Goal: Information Seeking & Learning: Learn about a topic

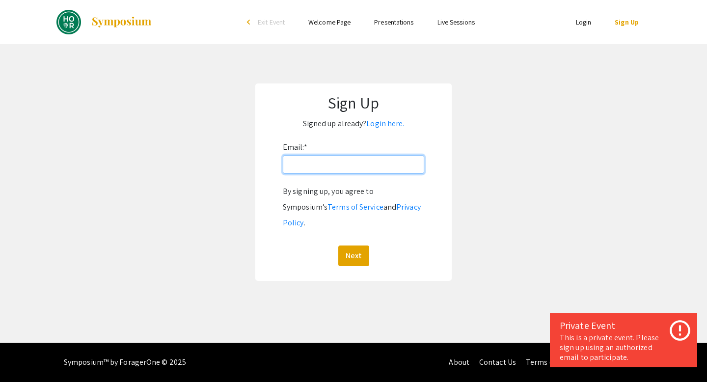
click at [338, 169] on input "Email: *" at bounding box center [353, 164] width 141 height 19
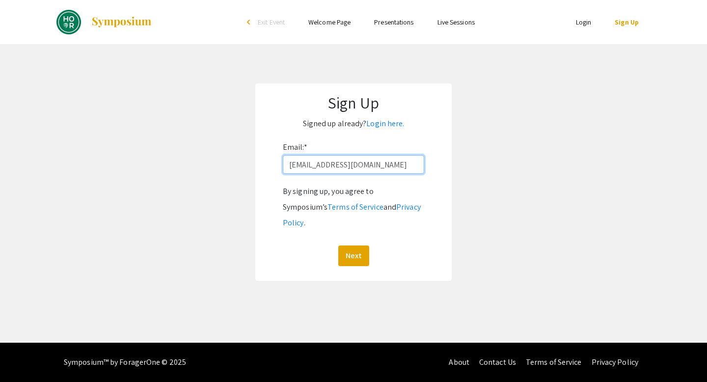
type input "jpark313@jh.edu"
click at [338, 246] on button "Next" at bounding box center [353, 256] width 31 height 21
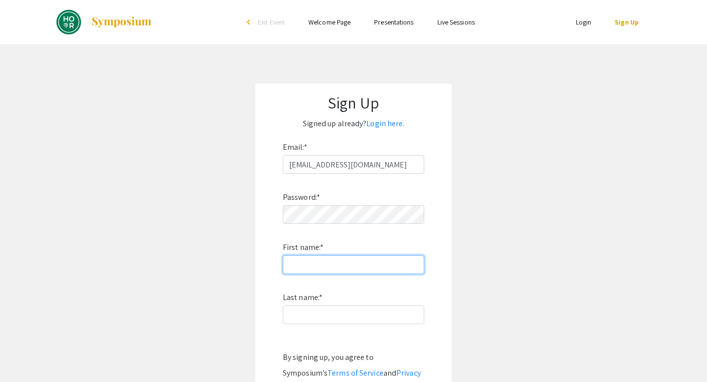
click at [355, 262] on input "First name: *" at bounding box center [353, 264] width 141 height 19
type input "Janis"
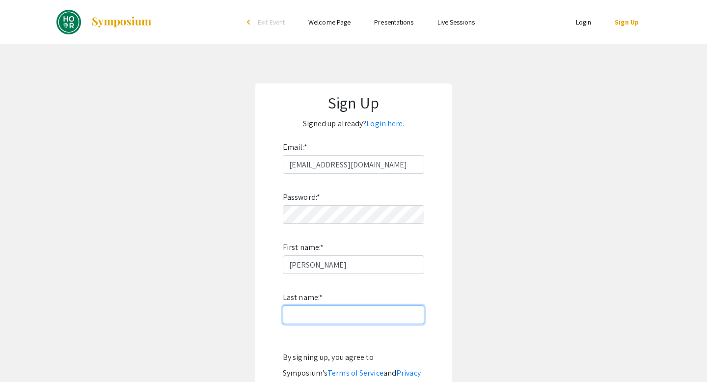
click at [337, 311] on input "Last name: *" at bounding box center [353, 314] width 141 height 19
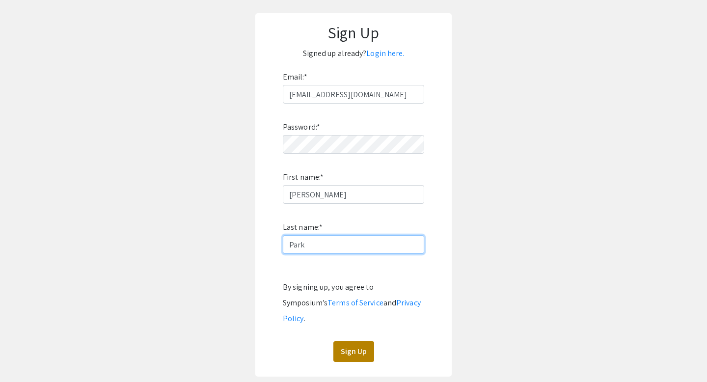
scroll to position [107, 0]
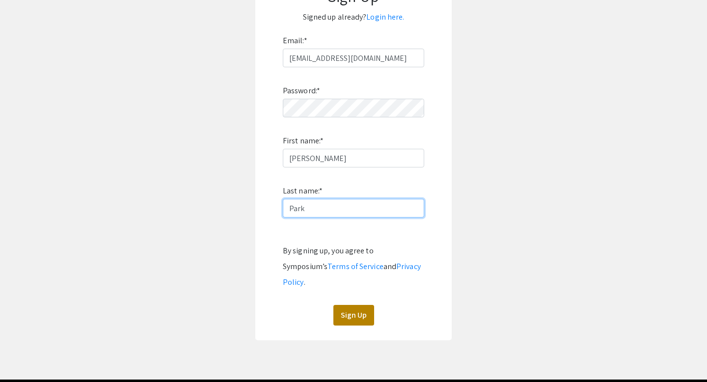
type input "Park"
click at [357, 305] on button "Sign Up" at bounding box center [353, 315] width 41 height 21
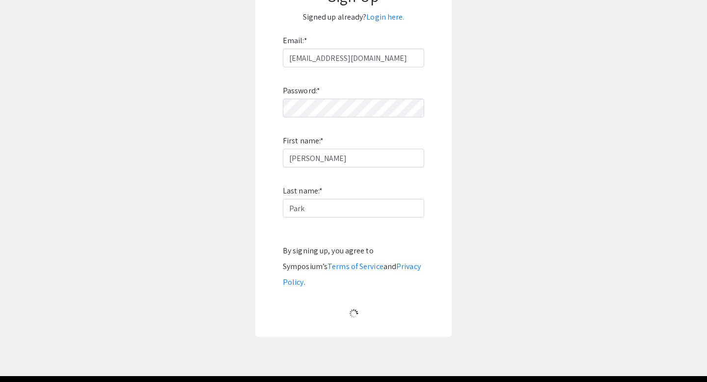
scroll to position [0, 0]
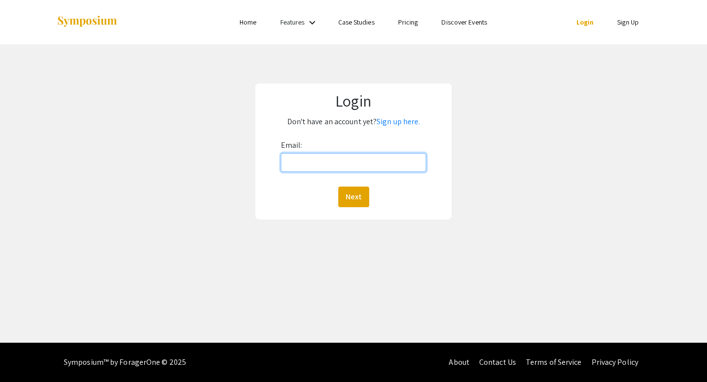
click at [335, 165] on input "Email:" at bounding box center [354, 162] width 146 height 19
type input "jpark313@jh.edu"
click at [338, 187] on button "Next" at bounding box center [353, 197] width 31 height 21
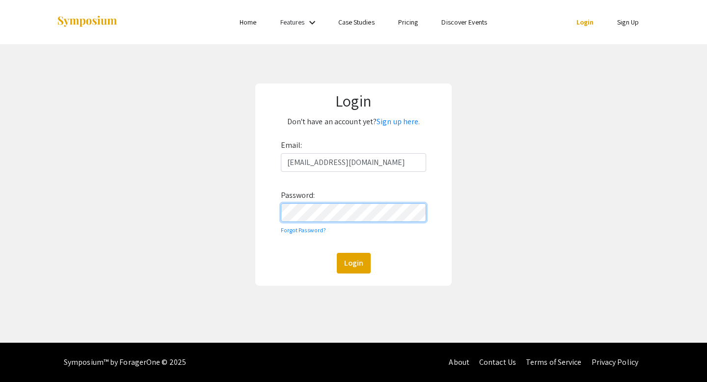
click at [337, 253] on button "Login" at bounding box center [354, 263] width 34 height 21
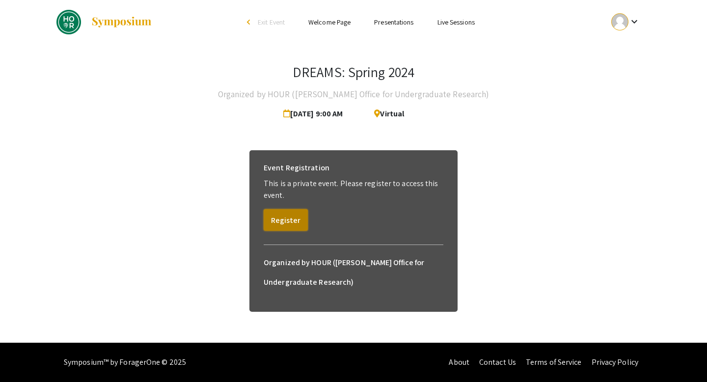
click at [292, 221] on button "Register" at bounding box center [286, 220] width 44 height 22
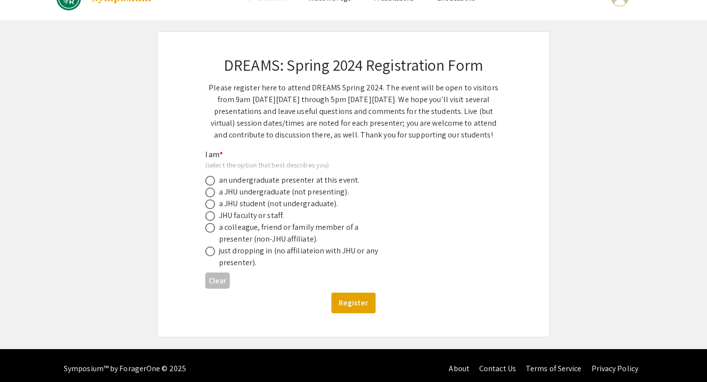
scroll to position [30, 0]
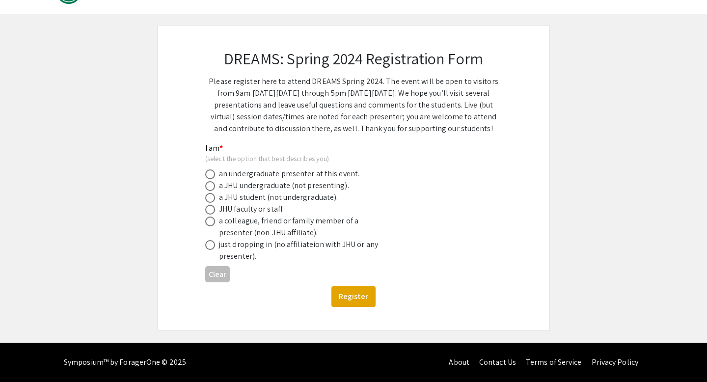
click at [237, 171] on div "an undergraduate presenter at this event." at bounding box center [289, 174] width 140 height 12
click at [215, 191] on label at bounding box center [212, 186] width 14 height 10
click at [215, 191] on input "radio" at bounding box center [210, 186] width 10 height 10
radio input "true"
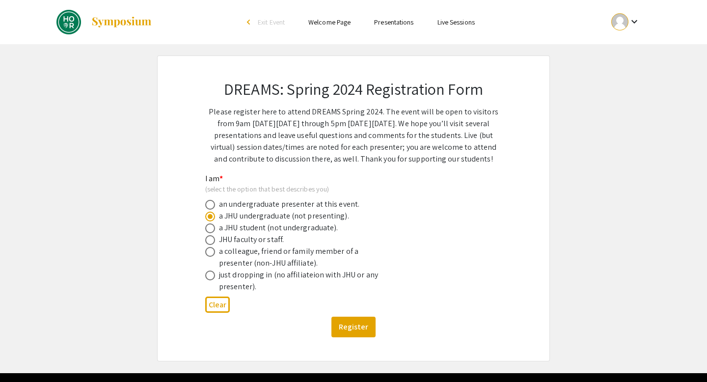
click at [400, 20] on link "Presentations" at bounding box center [393, 22] width 39 height 9
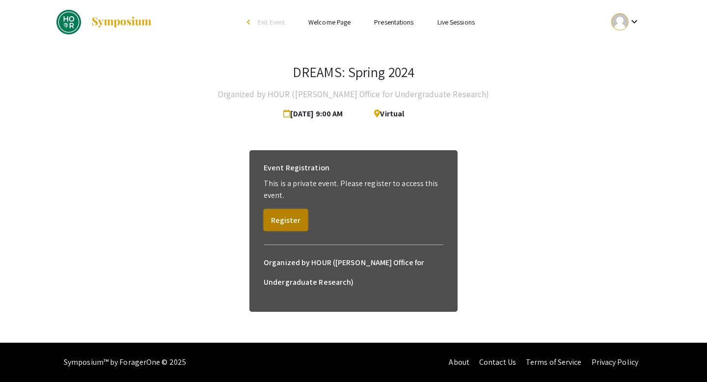
click at [282, 215] on button "Register" at bounding box center [286, 220] width 44 height 22
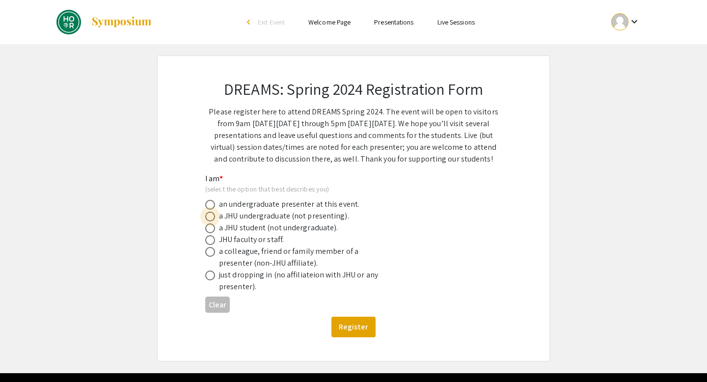
click at [212, 215] on span at bounding box center [210, 217] width 10 height 10
click at [212, 215] on input "radio" at bounding box center [210, 217] width 10 height 10
radio input "true"
click at [343, 330] on button "Register" at bounding box center [354, 327] width 44 height 21
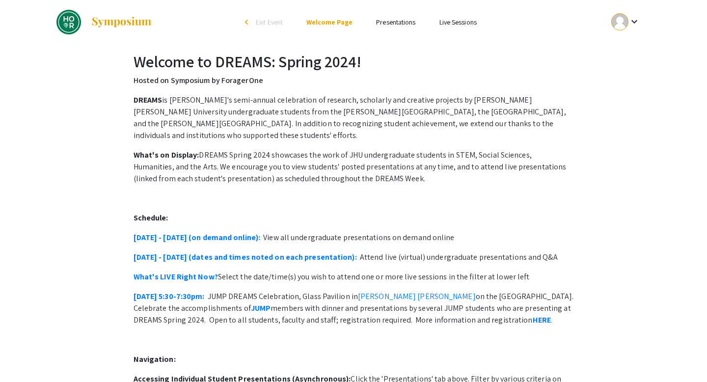
click at [398, 23] on link "Presentations" at bounding box center [395, 22] width 39 height 9
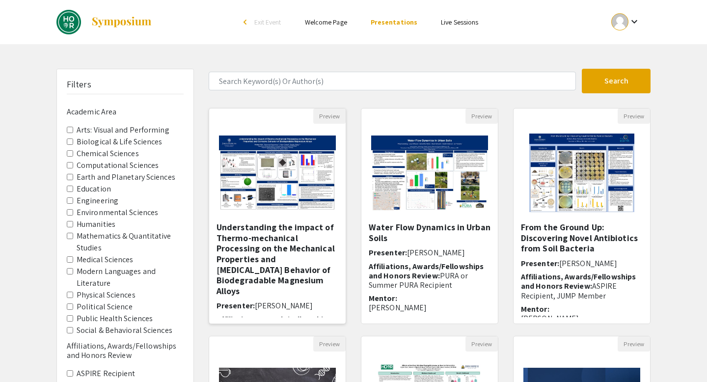
click at [283, 176] on img "Open Presentation <p>Understanding the impact of Thermo-mechanical Processing o…" at bounding box center [277, 173] width 137 height 95
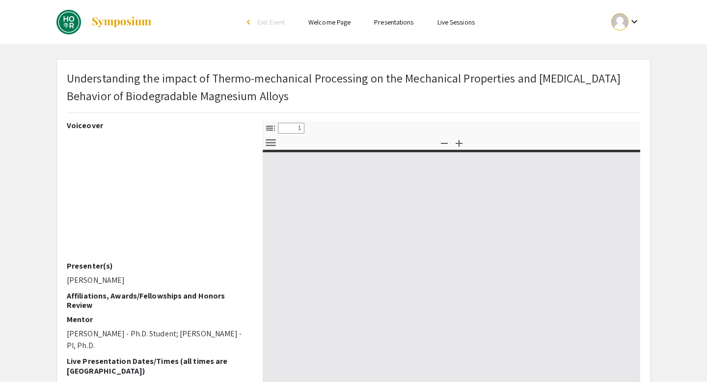
select select "custom"
type input "0"
select select "custom"
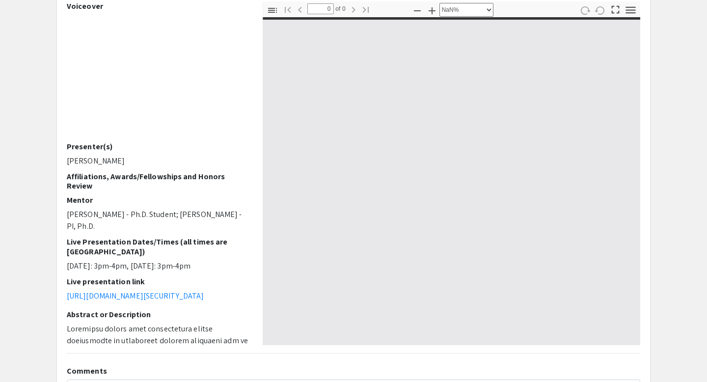
scroll to position [130, 0]
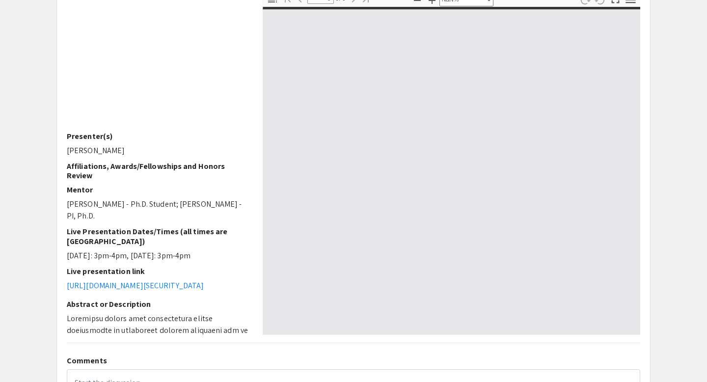
type input "1"
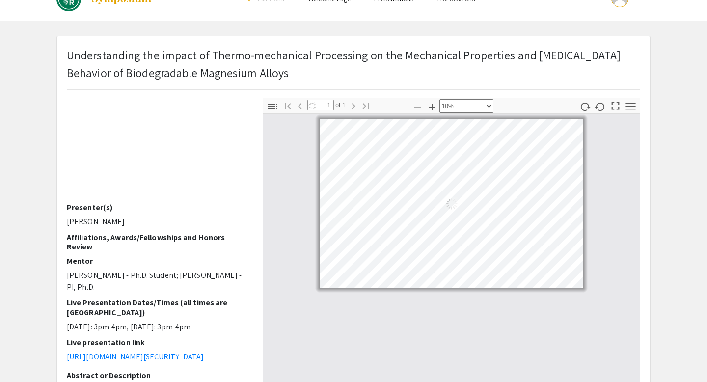
scroll to position [0, 0]
click at [524, 312] on div at bounding box center [452, 278] width 378 height 328
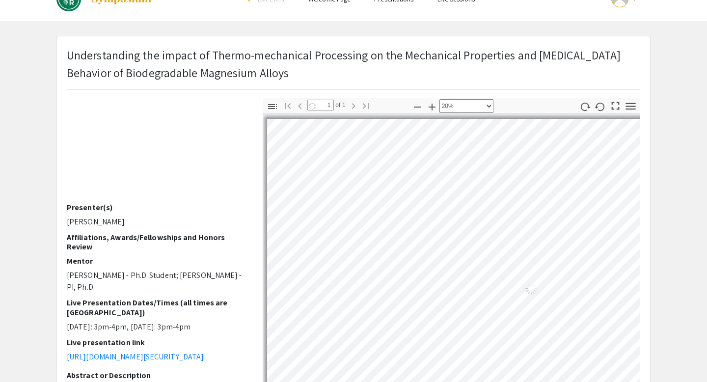
scroll to position [21, 159]
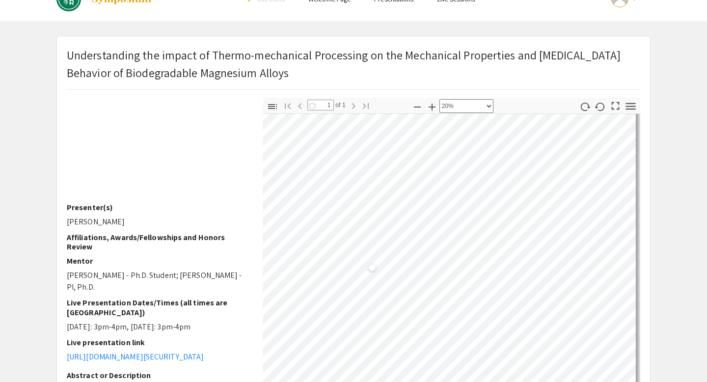
select select "custom"
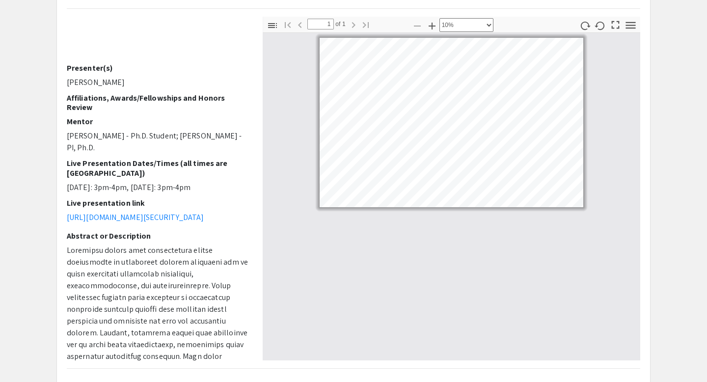
scroll to position [0, 0]
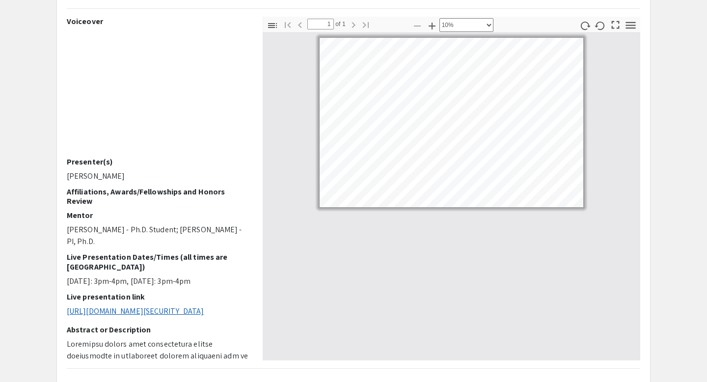
click at [124, 316] on link "https://us05web.zoom.us/j/7788767624?pwd=dkR3TWdtaStOYW91ekFCa1dKTlFndz09" at bounding box center [135, 311] width 137 height 10
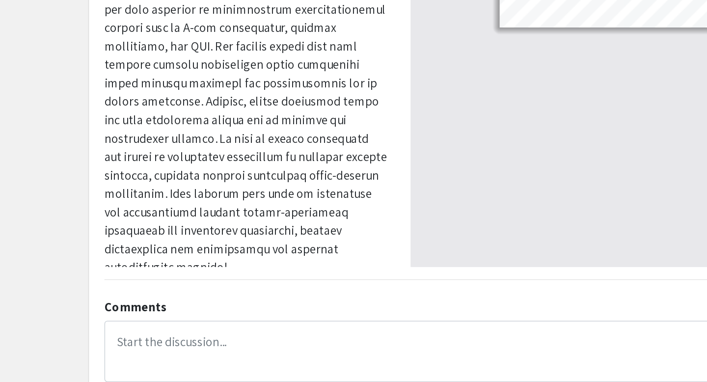
scroll to position [250, 0]
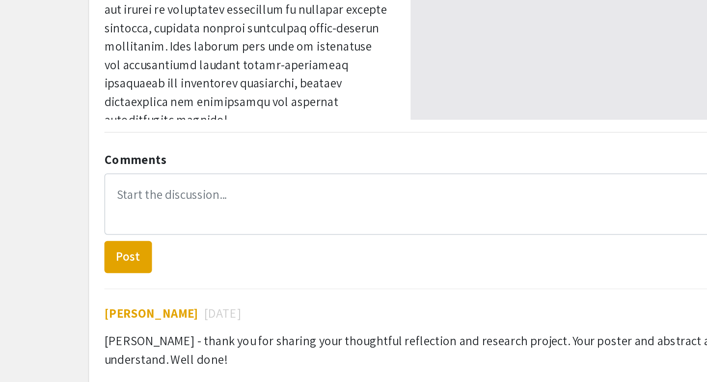
click at [42, 262] on app-presentation "Understanding the impact of Thermo-mechanical Processing on the Mechanical Prop…" at bounding box center [353, 356] width 707 height 1096
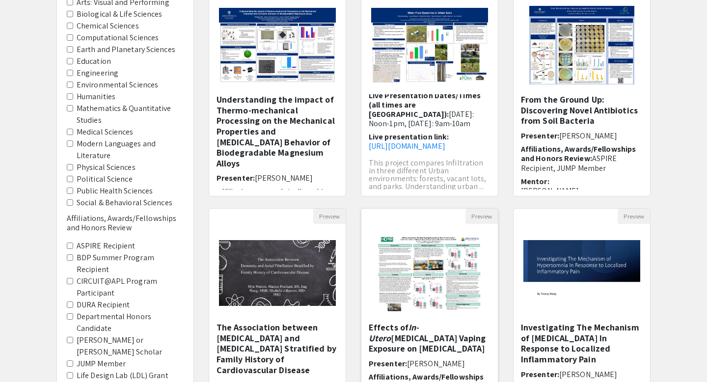
scroll to position [136, 0]
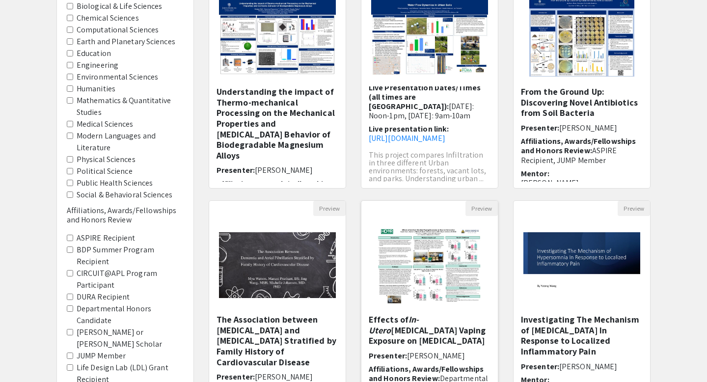
click at [419, 266] on img "Open Presentation <p>Effects of <em>In-Utero</em> Nicotine Vaping Exposure on N…" at bounding box center [429, 265] width 124 height 98
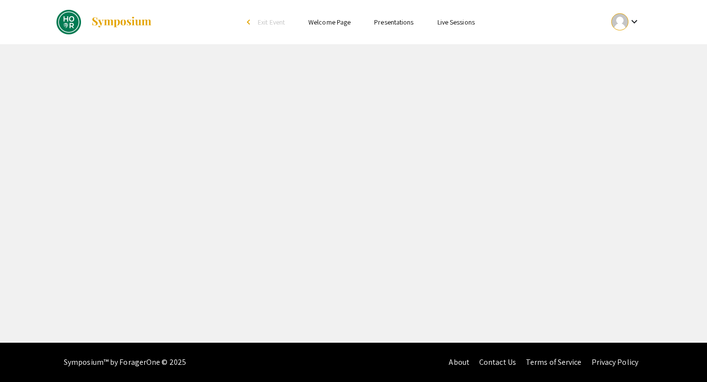
select select "custom"
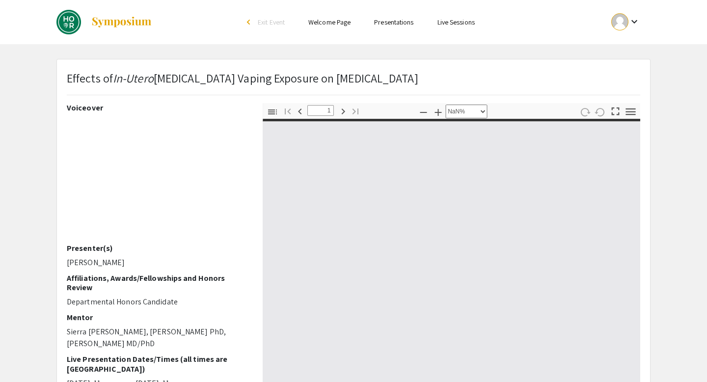
type input "0"
select select "custom"
type input "1"
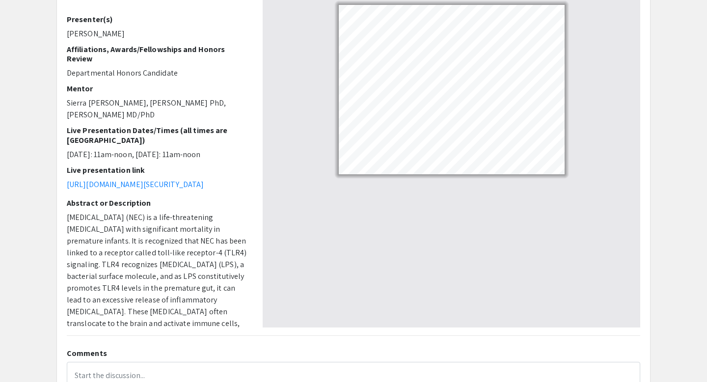
select select "custom"
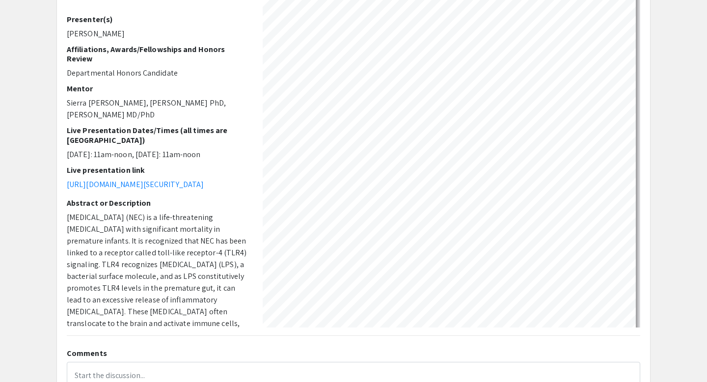
scroll to position [0, 83]
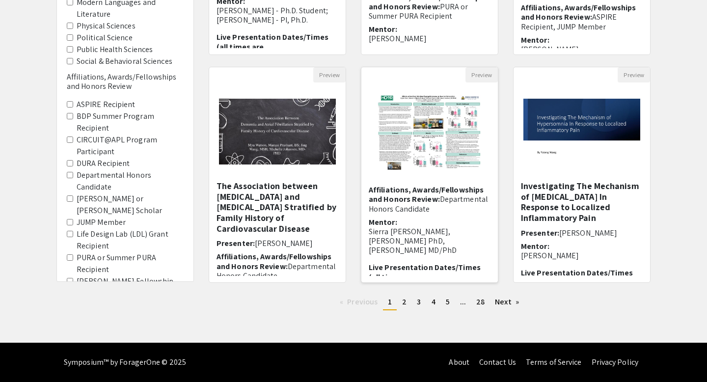
scroll to position [83, 0]
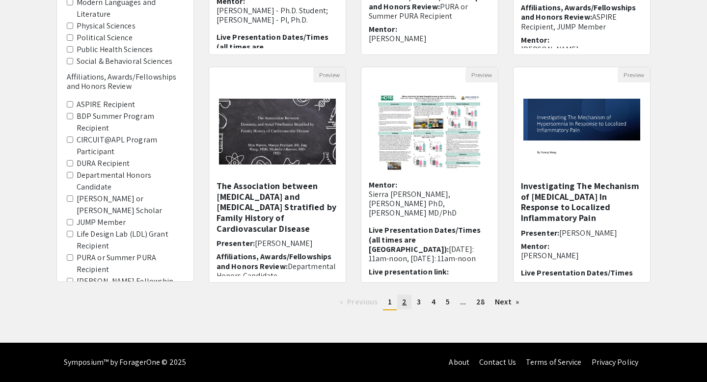
click at [406, 300] on span "2" at bounding box center [404, 302] width 4 height 10
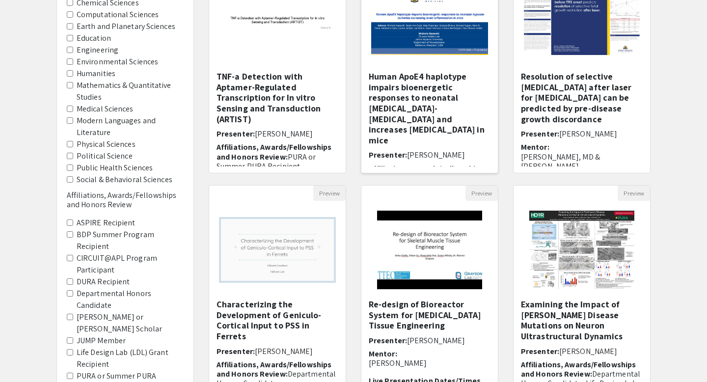
scroll to position [269, 0]
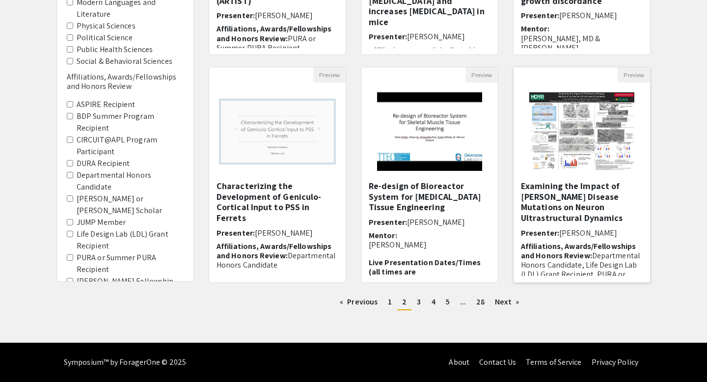
click at [586, 144] on img "Open Presentation <p>Examining the Impact of Parkinson’s Disease Mutations on N…" at bounding box center [582, 132] width 124 height 98
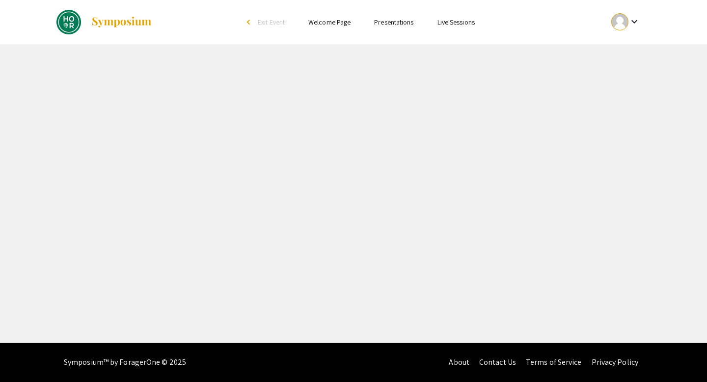
select select "custom"
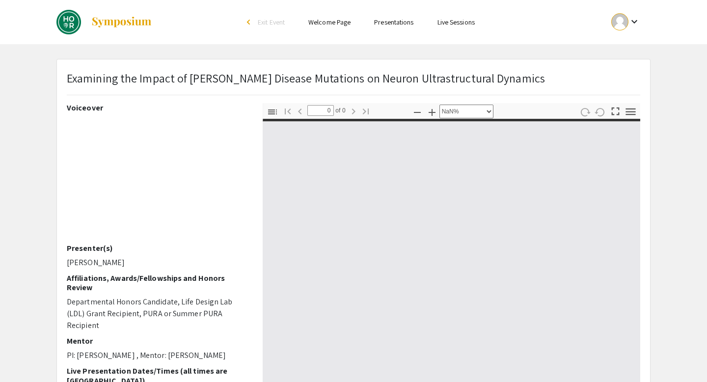
type input "1"
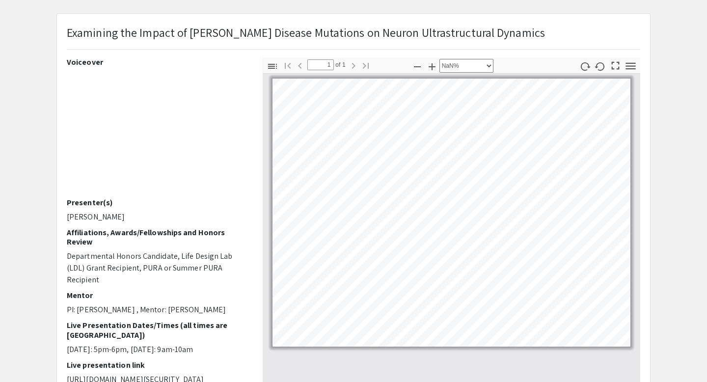
scroll to position [32, 177]
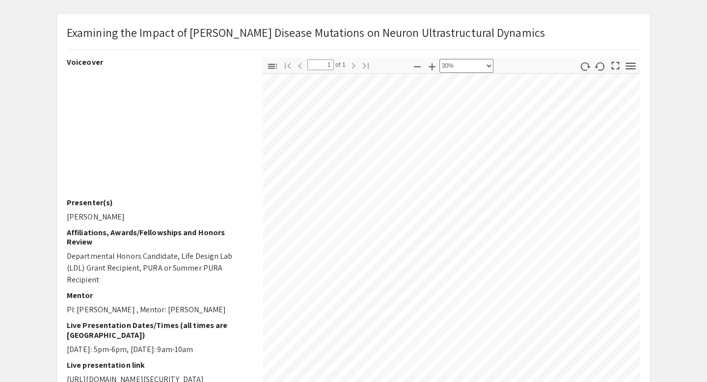
select select "custom"
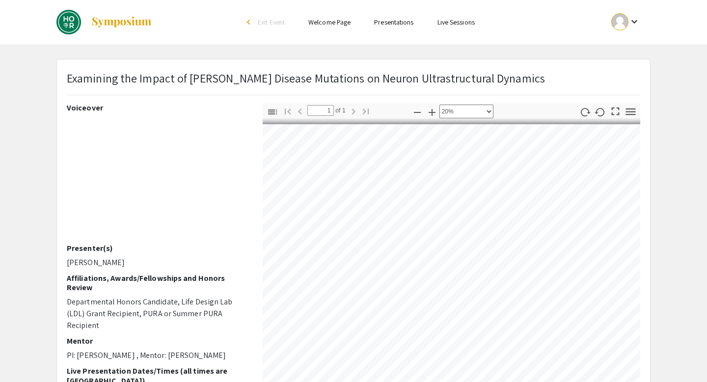
click at [249, 21] on div "arrow_back_ios" at bounding box center [250, 22] width 6 height 6
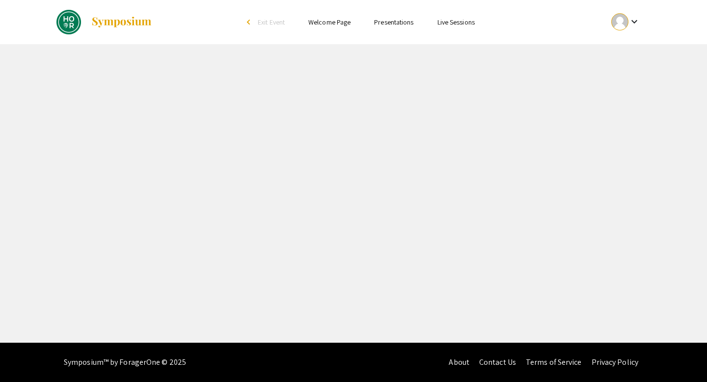
select select "custom"
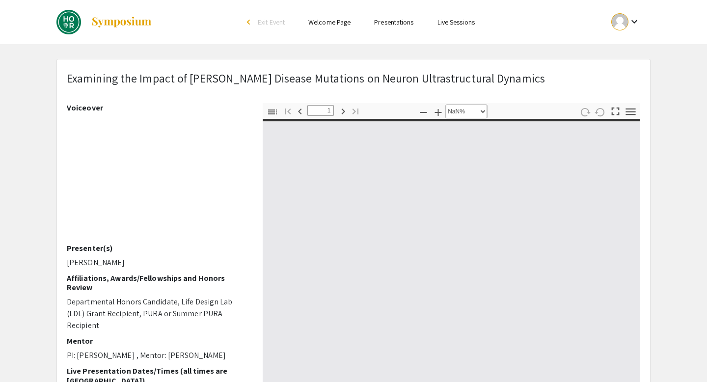
type input "0"
select select "custom"
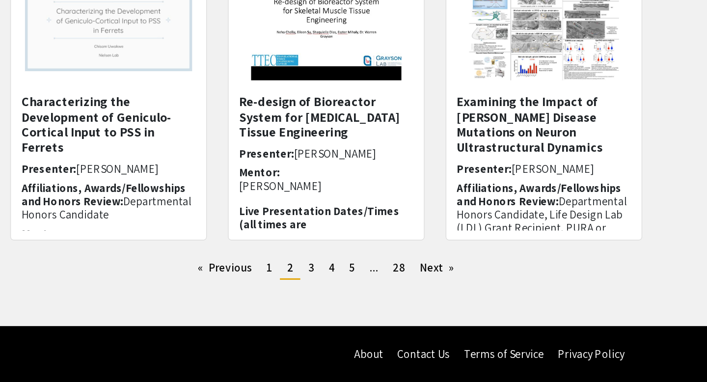
scroll to position [269, 0]
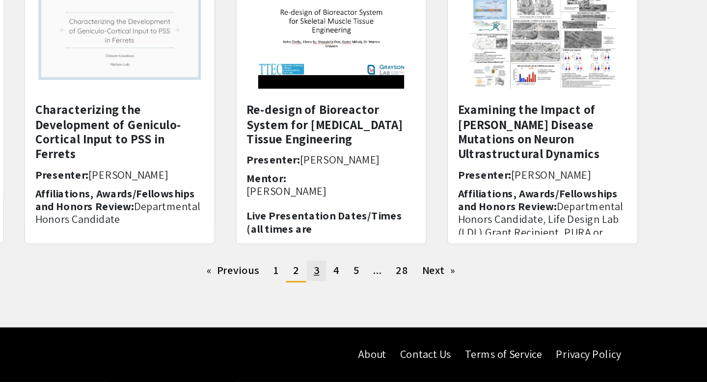
click at [419, 302] on span "3" at bounding box center [419, 302] width 4 height 10
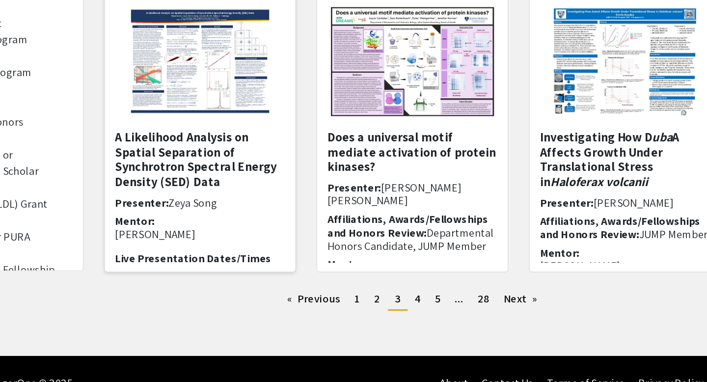
scroll to position [249, 0]
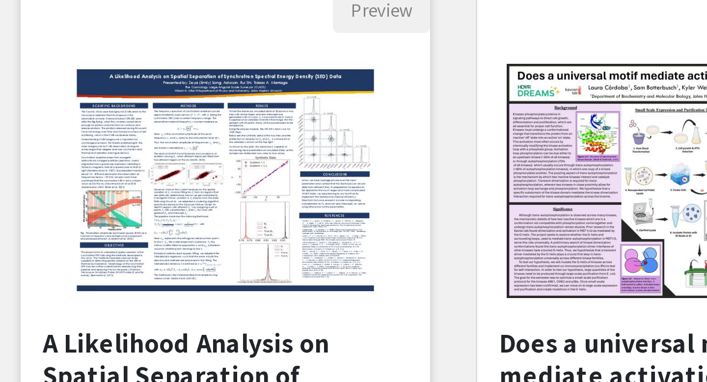
click at [280, 146] on img "Open Presentation <p>A Likelihood Analysis on Spatial Separation of Synchrotron…" at bounding box center [277, 152] width 121 height 98
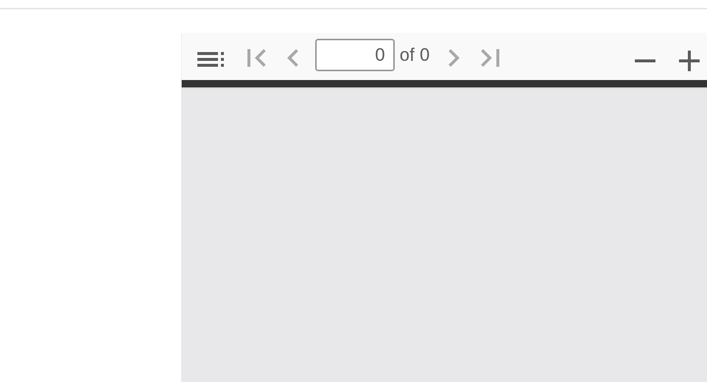
select select "custom"
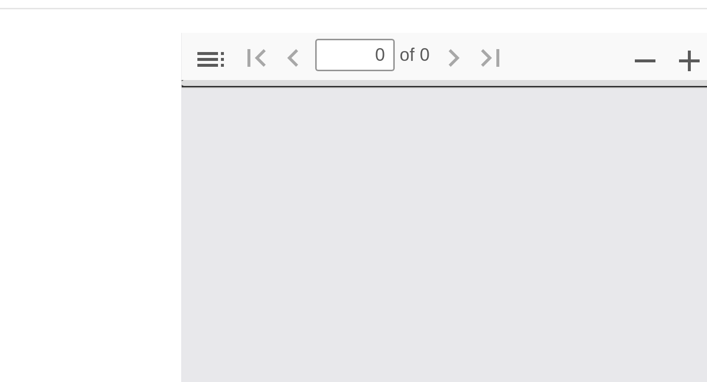
type input "1"
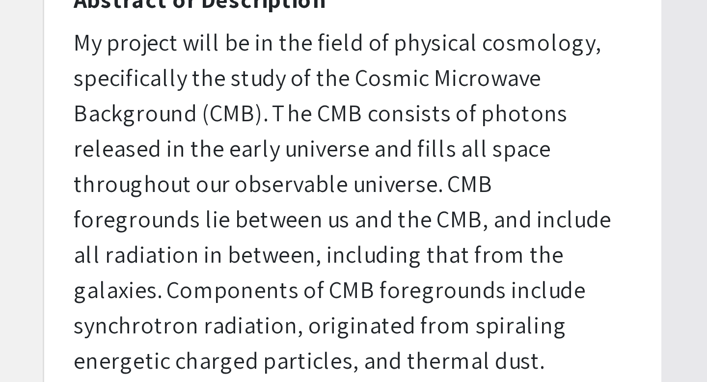
scroll to position [129, 0]
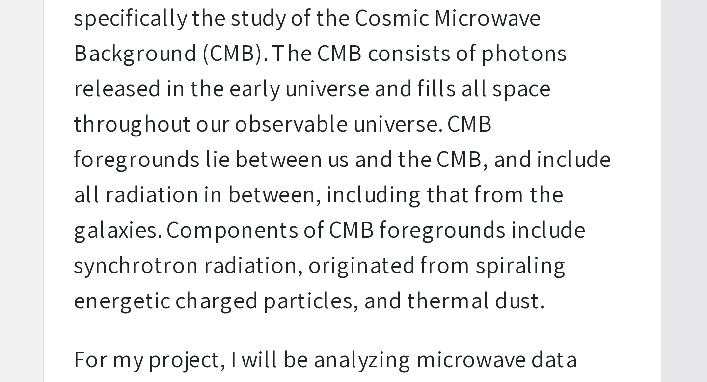
click at [111, 339] on p "My project will be in the field of physical cosmology, specifically the study o…" at bounding box center [157, 302] width 181 height 118
click at [262, 302] on div "Thumbnails Document Outline Attachments Layers Current Outline Item Toggle Side…" at bounding box center [451, 258] width 392 height 344
select select "custom"
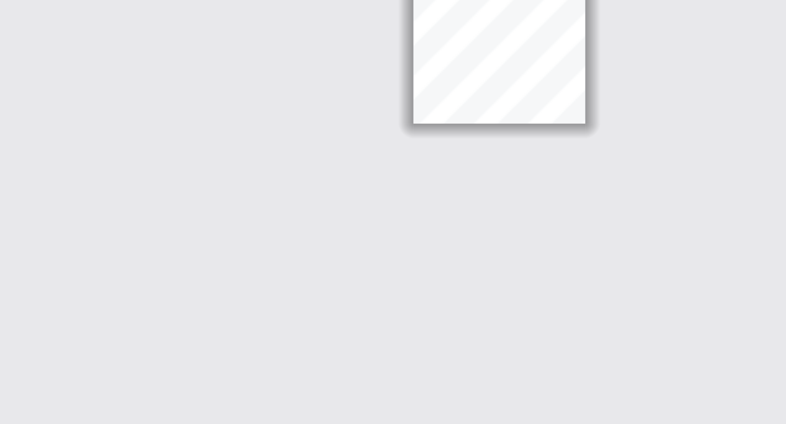
scroll to position [0, 0]
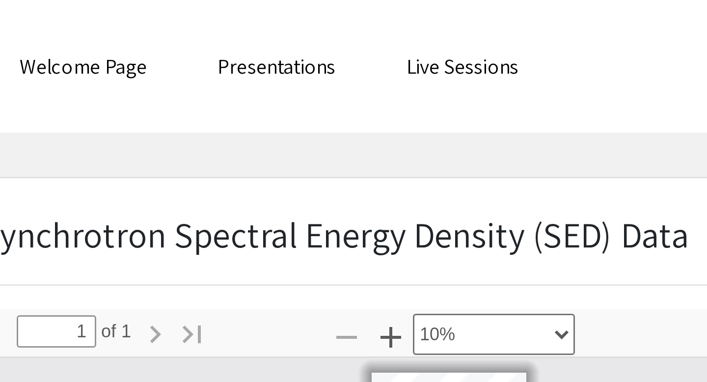
click at [498, 17] on ul "keyboard_arrow_down" at bounding box center [553, 22] width 196 height 44
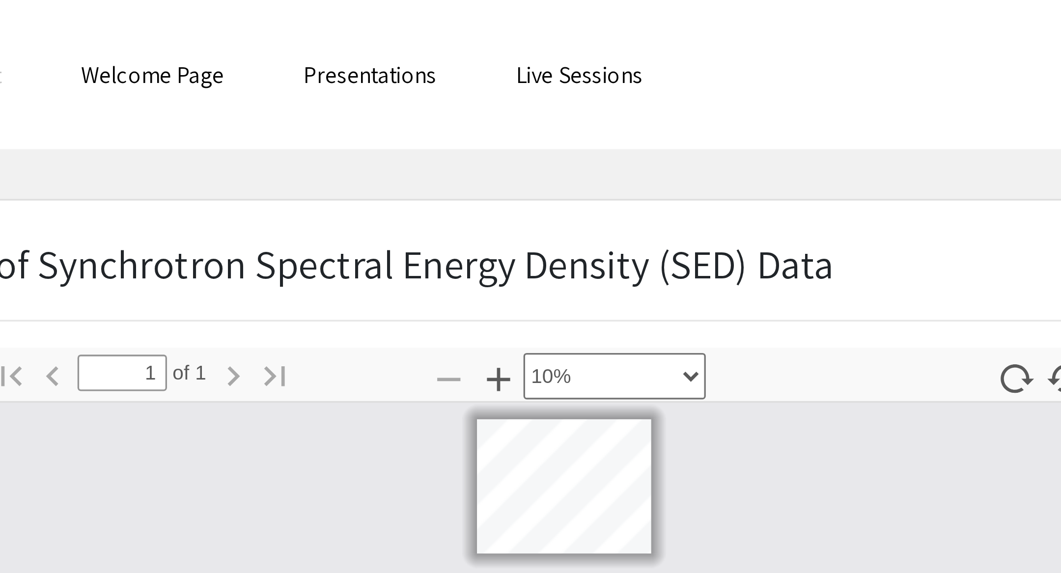
scroll to position [129, 0]
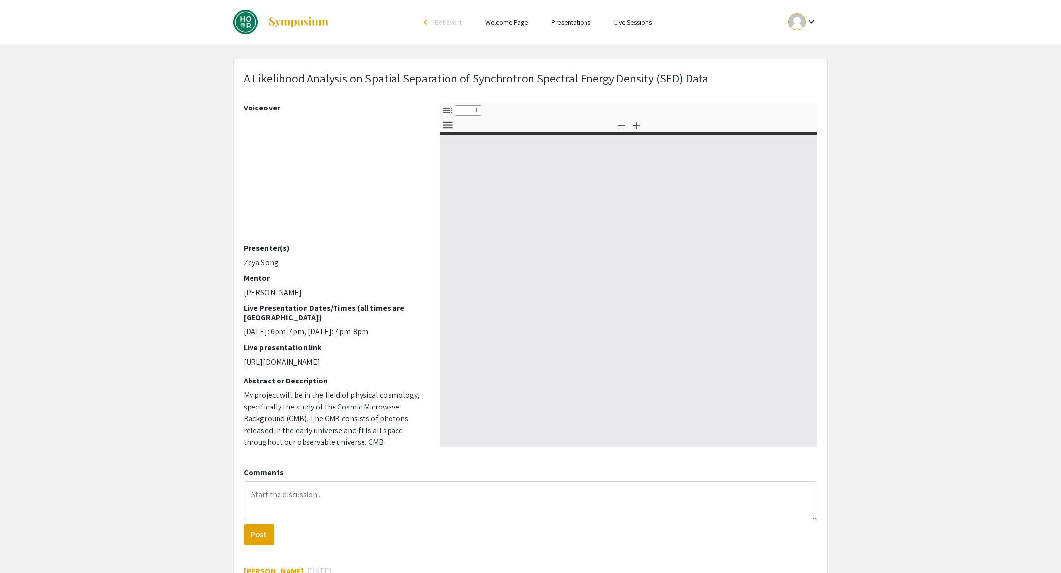
select select "custom"
type input "0"
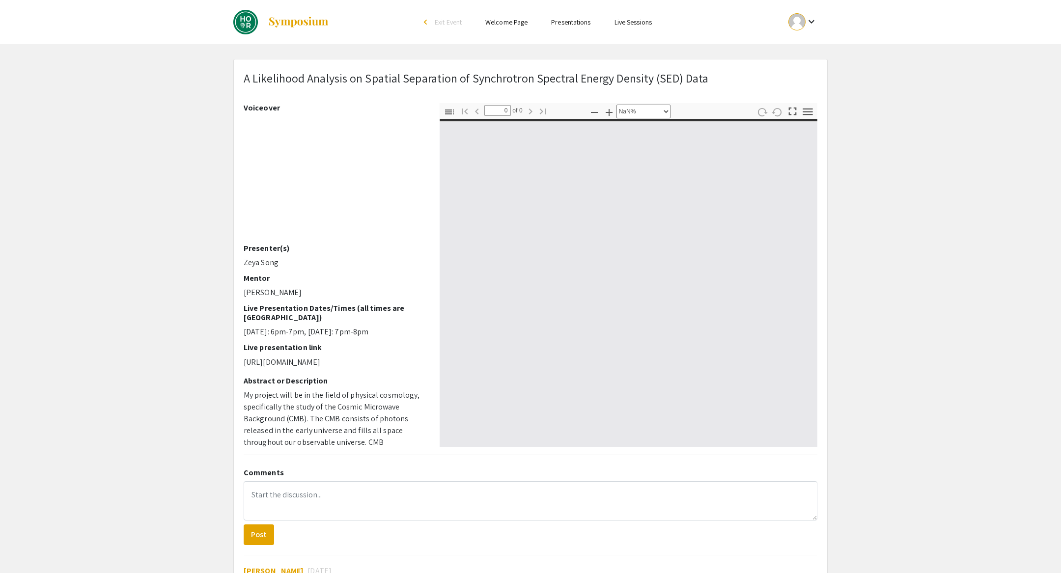
select select "auto"
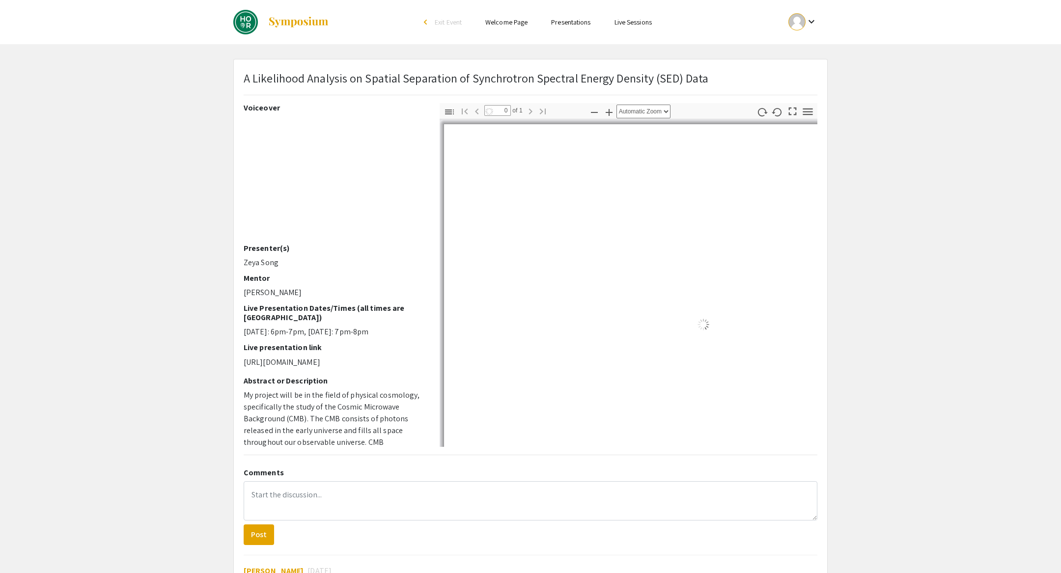
type input "1"
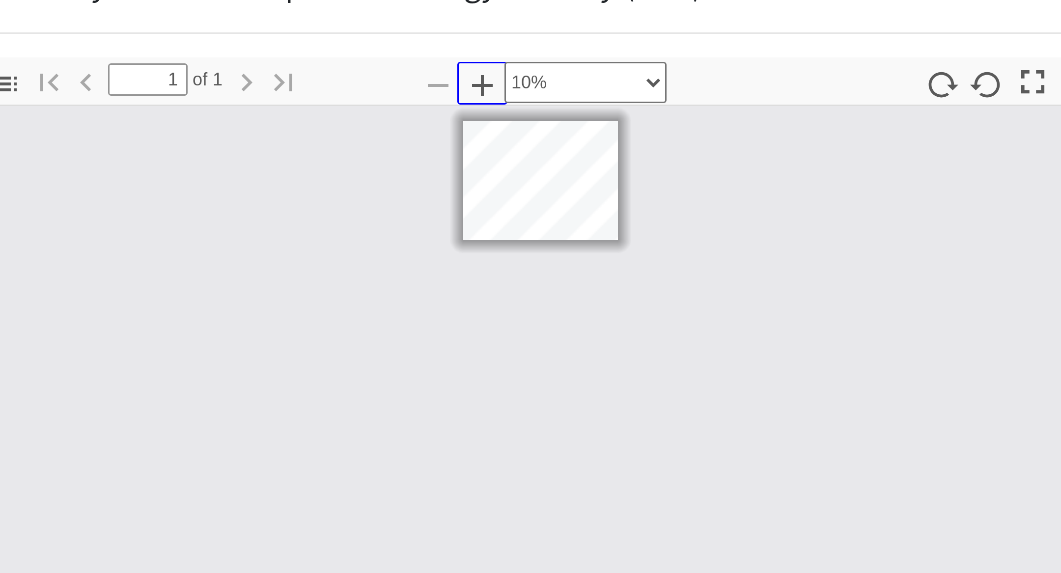
click at [601, 112] on button "Zoom In" at bounding box center [609, 112] width 17 height 14
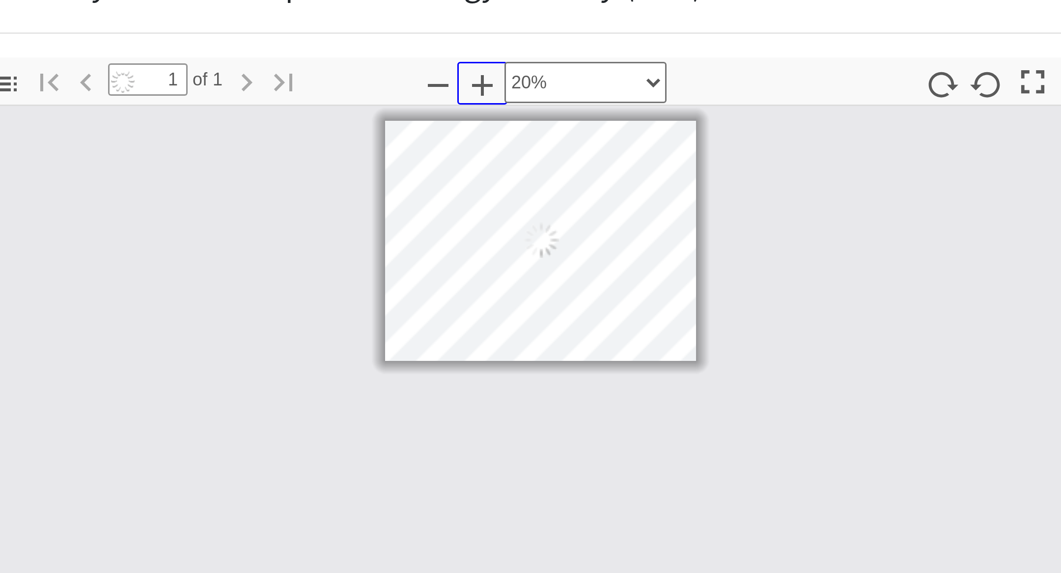
click at [606, 112] on icon "button" at bounding box center [609, 113] width 12 height 12
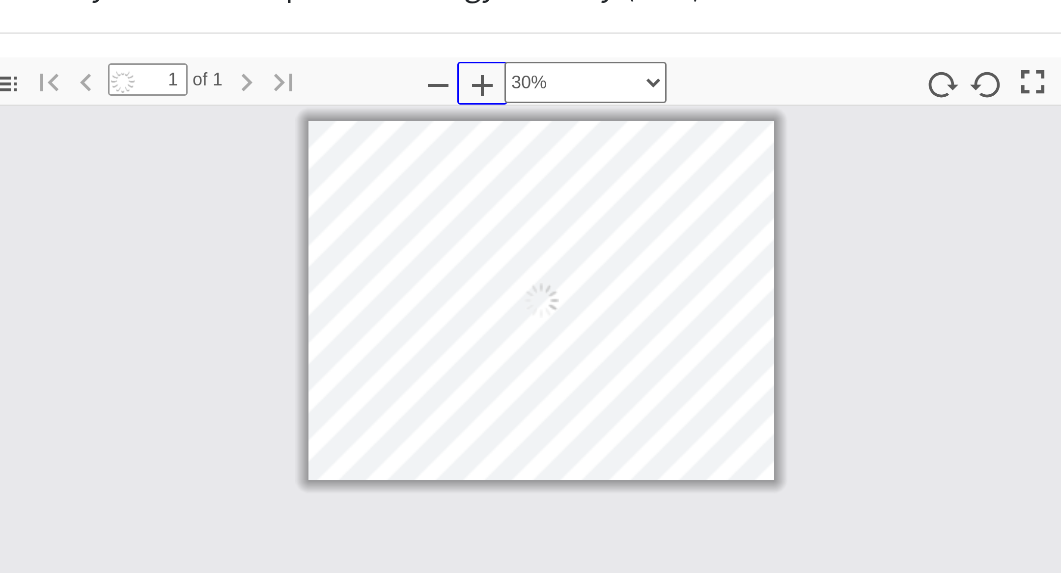
click at [606, 112] on icon "button" at bounding box center [609, 113] width 12 height 12
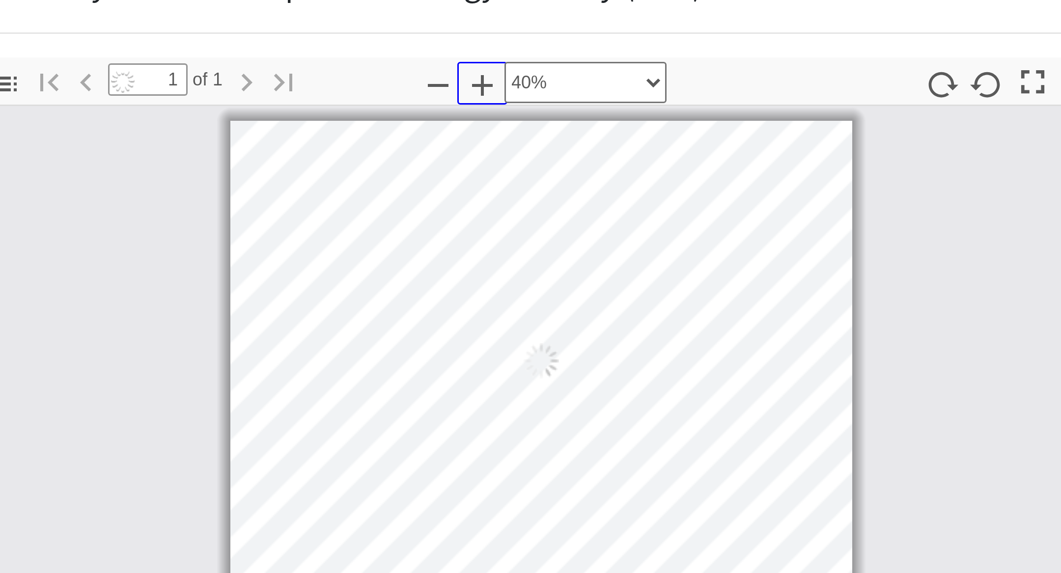
click at [606, 112] on icon "button" at bounding box center [609, 113] width 12 height 12
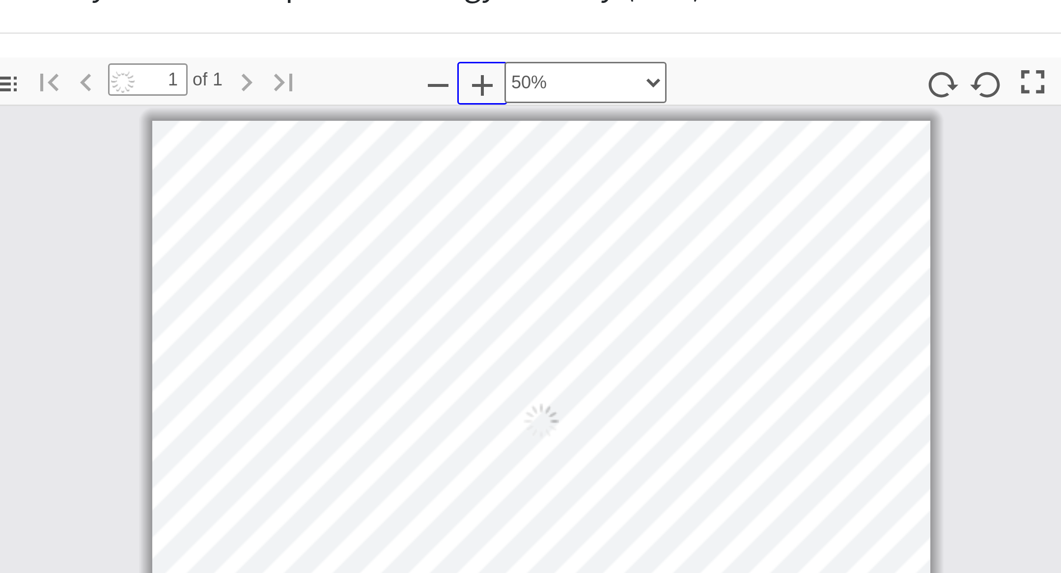
click at [606, 112] on icon "button" at bounding box center [609, 113] width 12 height 12
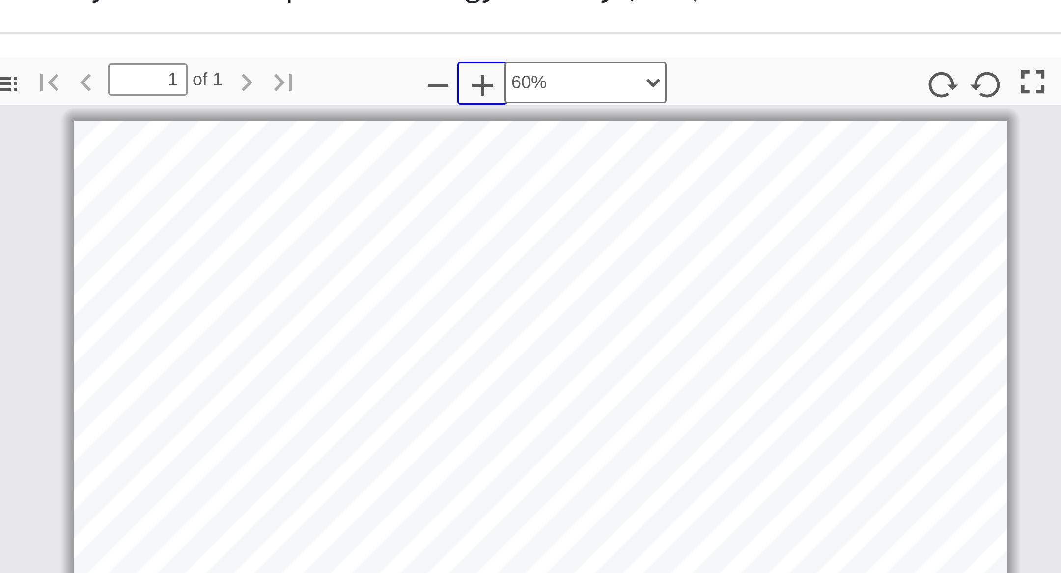
click at [606, 112] on icon "button" at bounding box center [609, 113] width 12 height 12
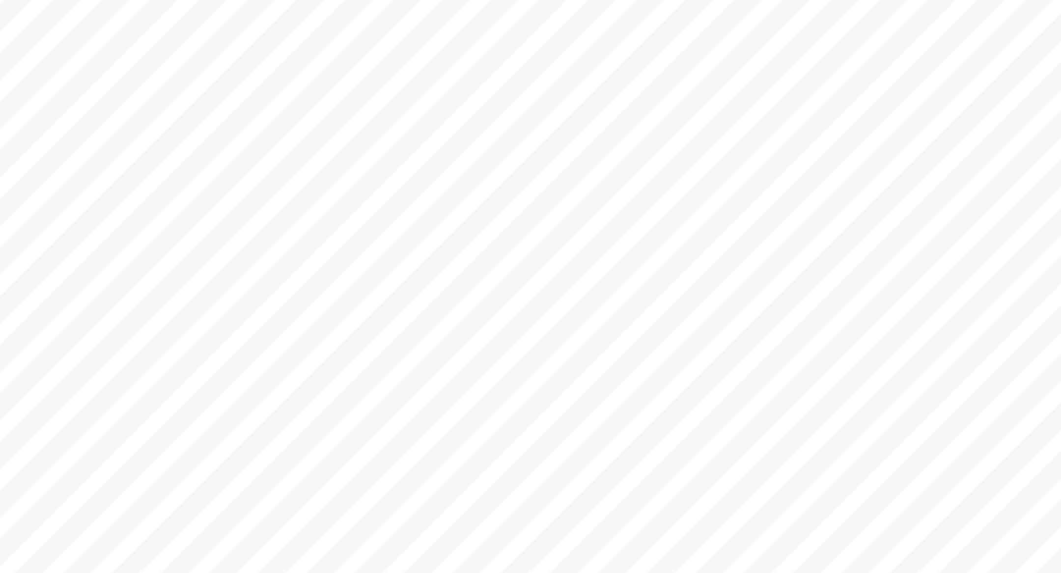
select select "custom"
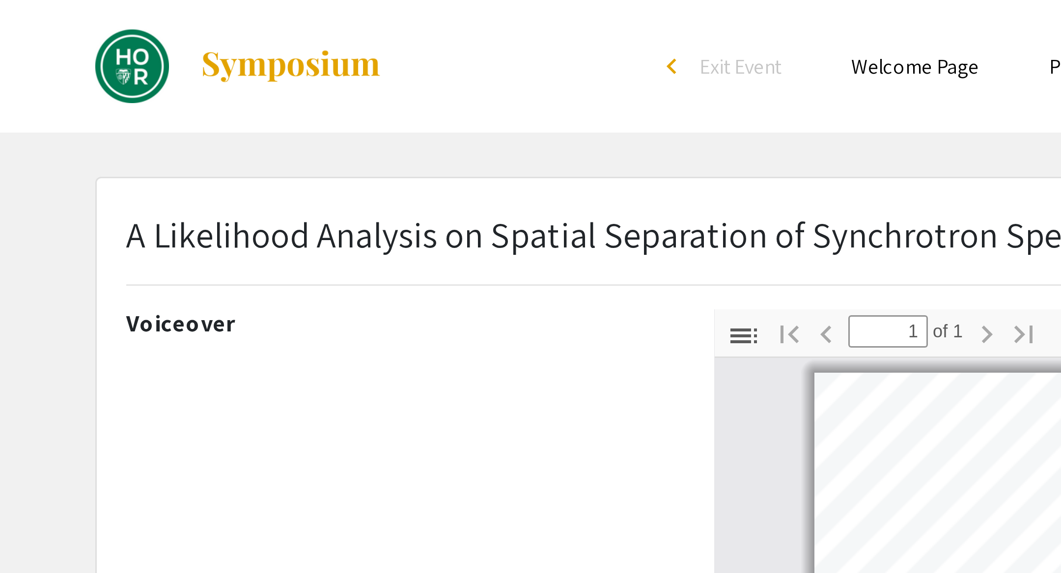
click at [366, 51] on div "Skip navigation arrow_back_ios Exit Event Welcome Page Presentations Live Sessi…" at bounding box center [530, 496] width 1061 height 992
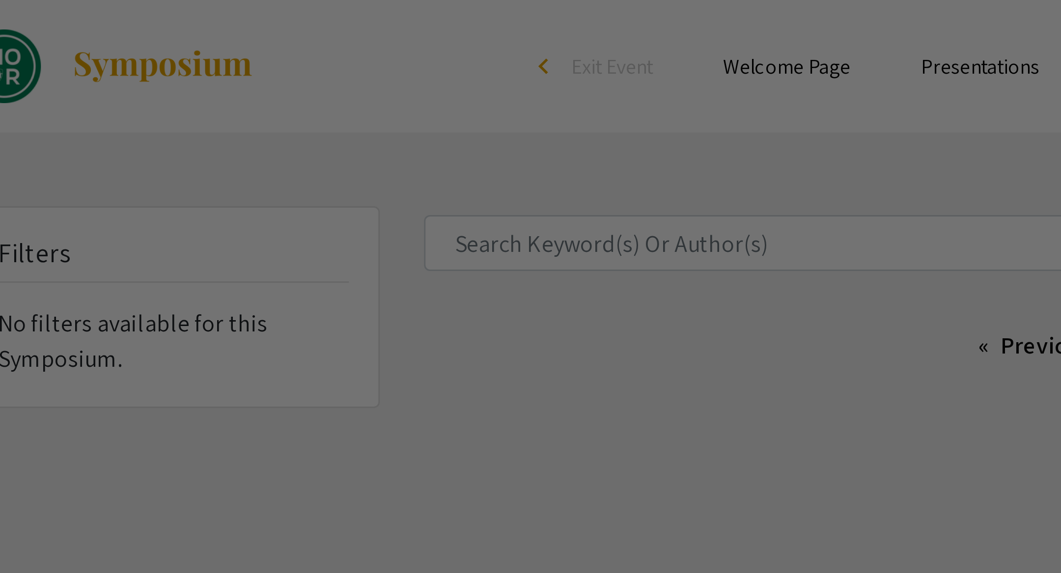
click at [407, 33] on div at bounding box center [530, 286] width 1061 height 573
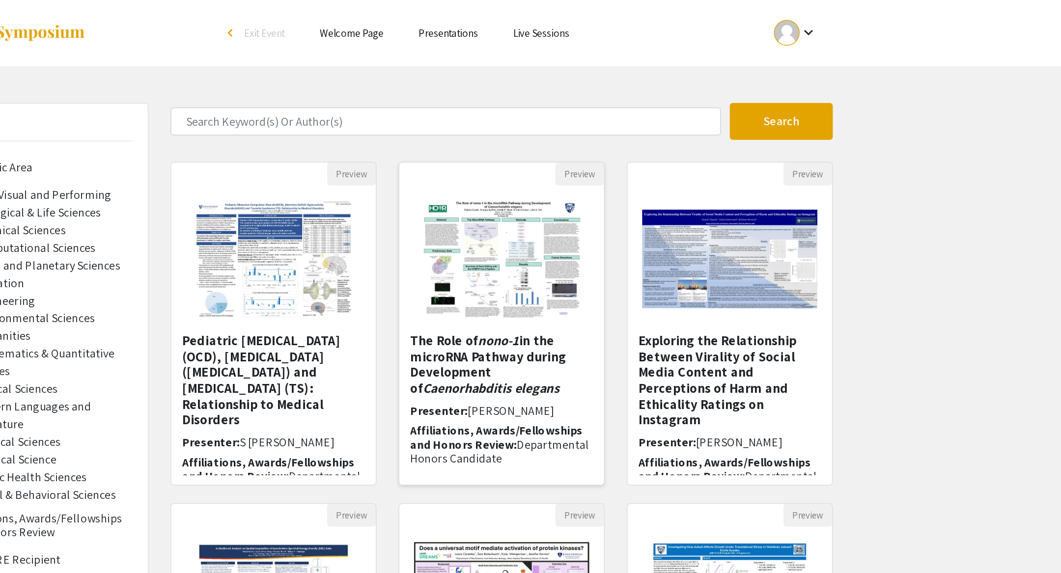
click at [626, 165] on img at bounding box center [606, 173] width 124 height 98
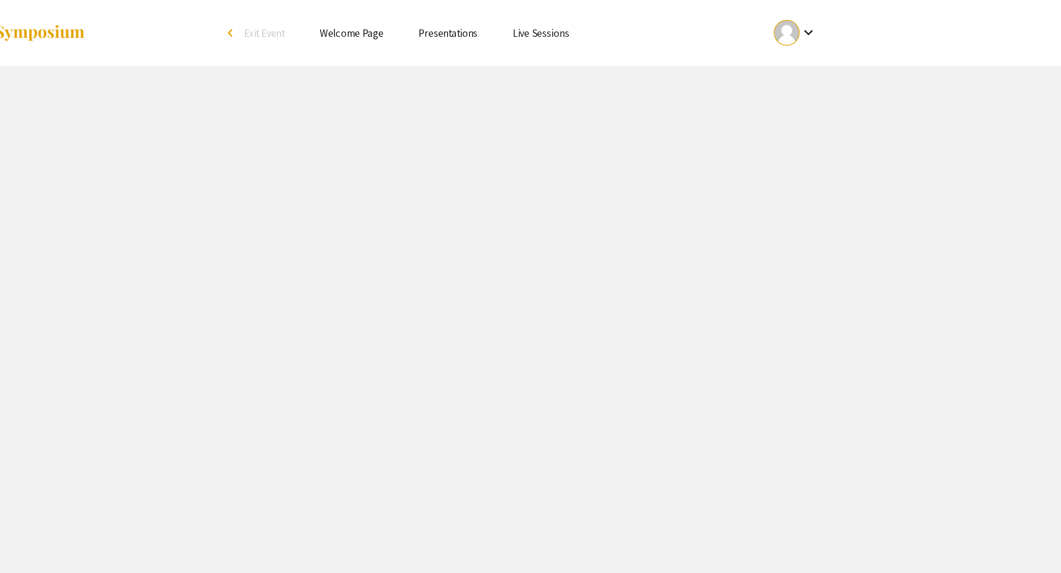
select select "custom"
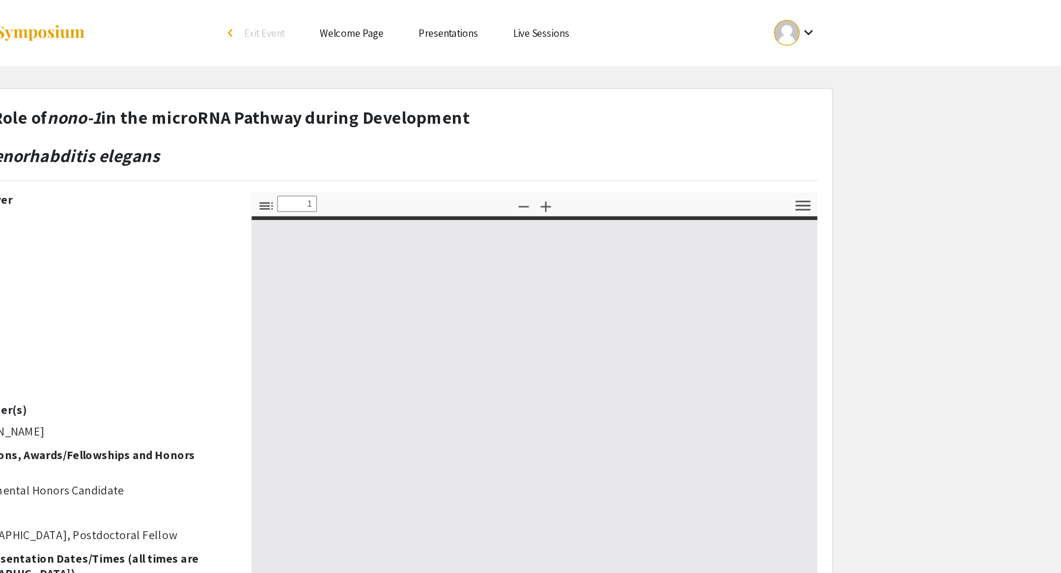
type input "0"
select select "custom"
type input "1"
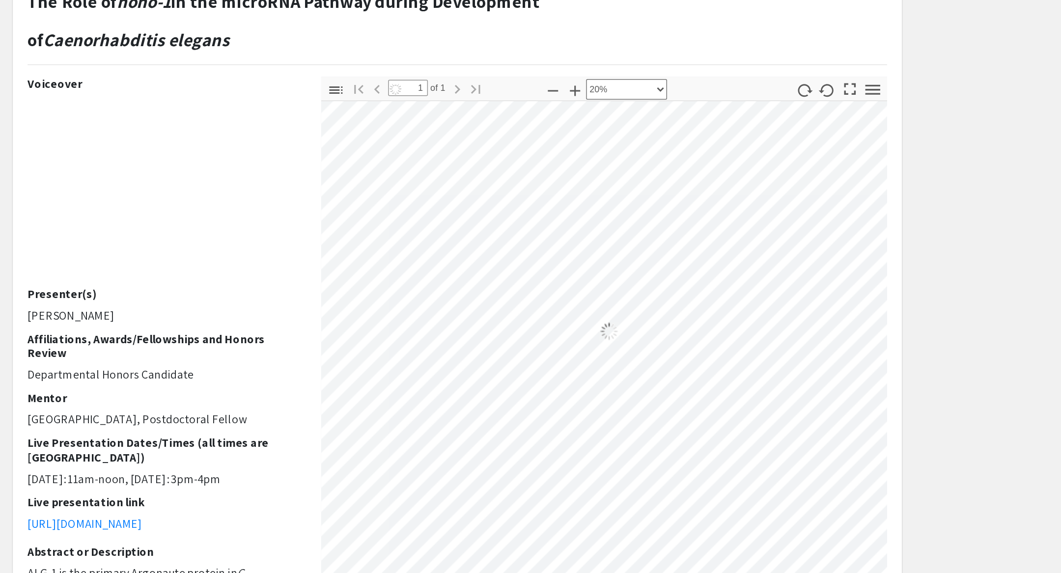
select select "custom"
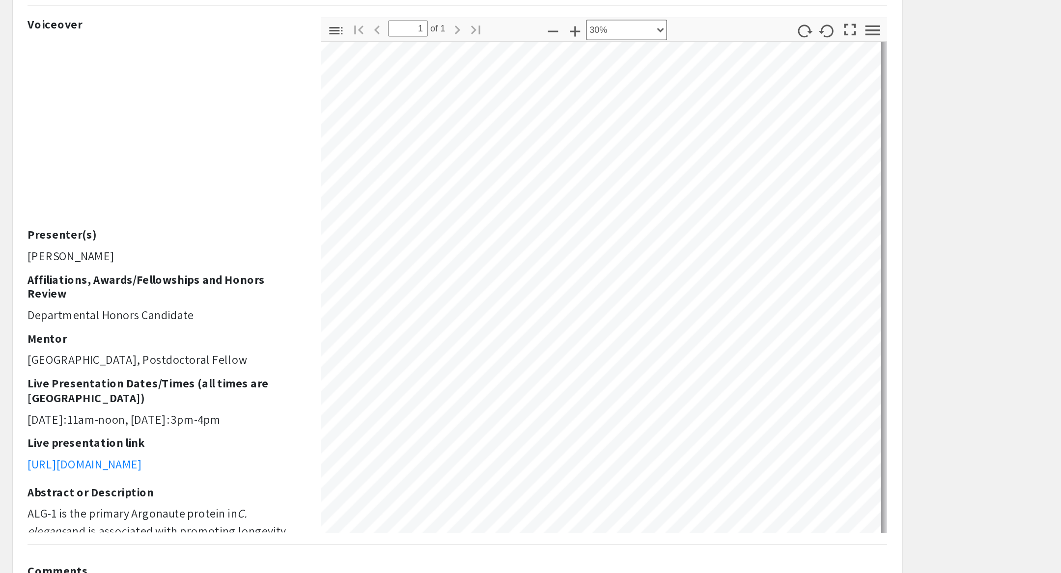
scroll to position [86, 309]
